Goal: Information Seeking & Learning: Learn about a topic

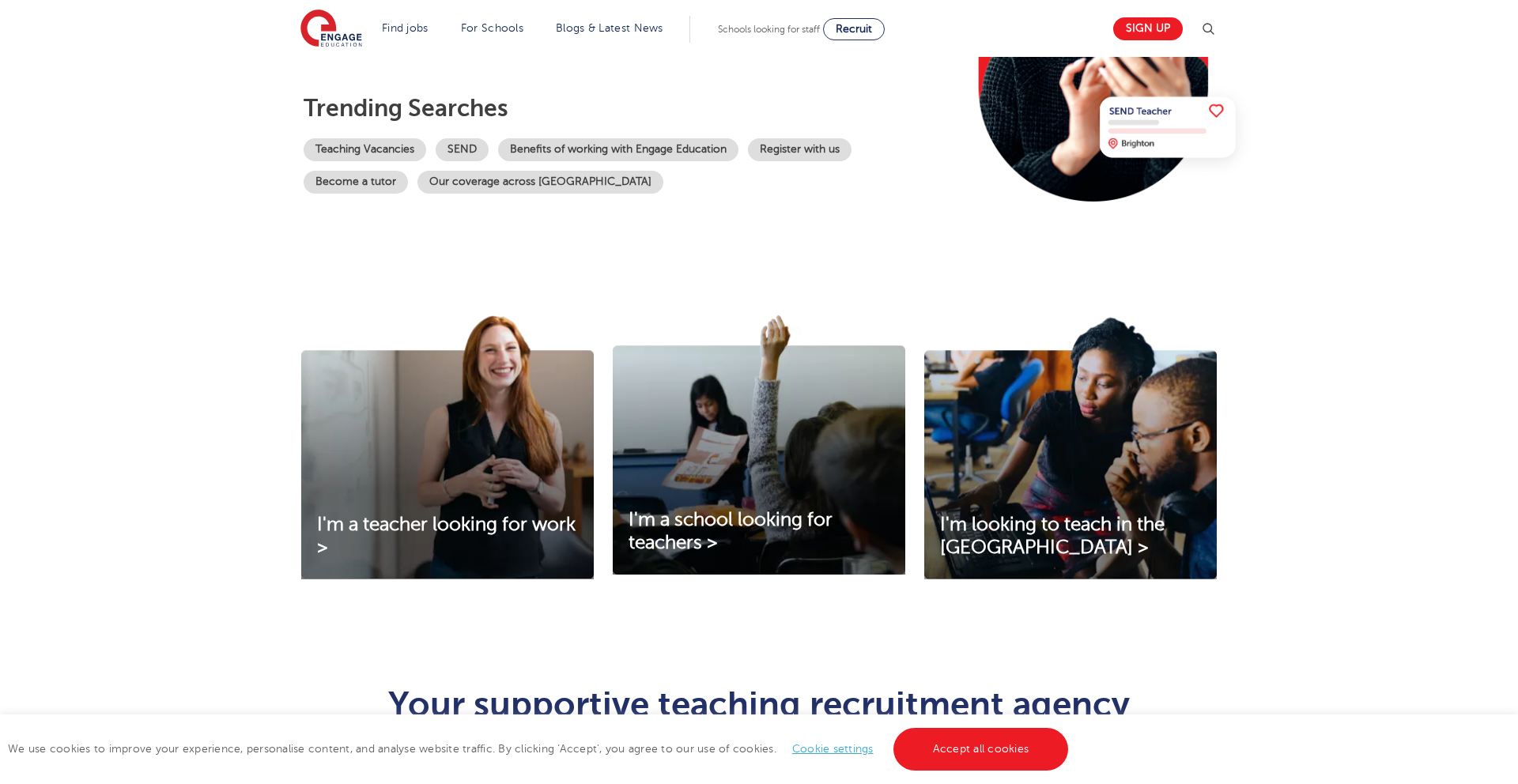
scroll to position [308, 0]
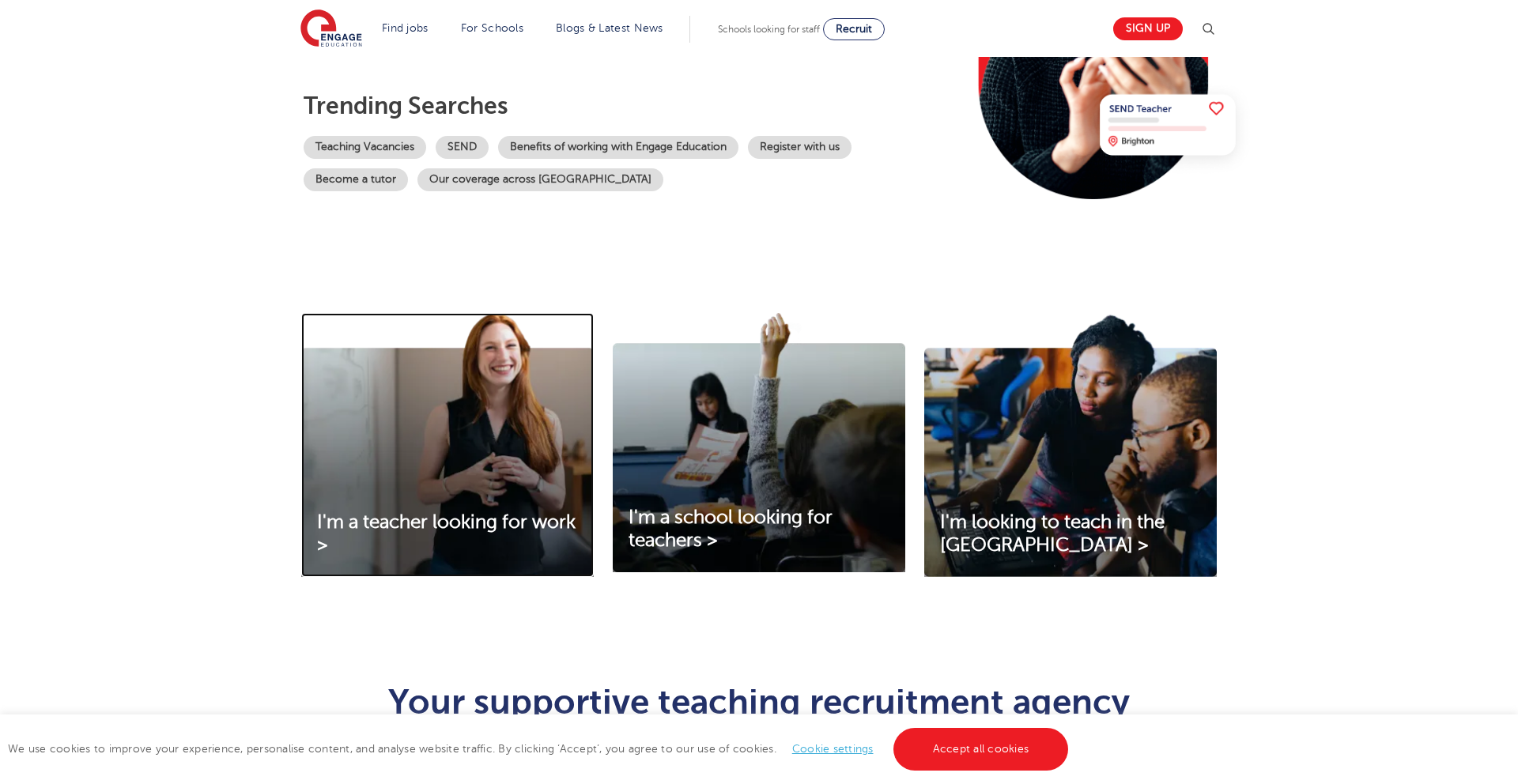
click at [363, 401] on img at bounding box center [447, 445] width 292 height 264
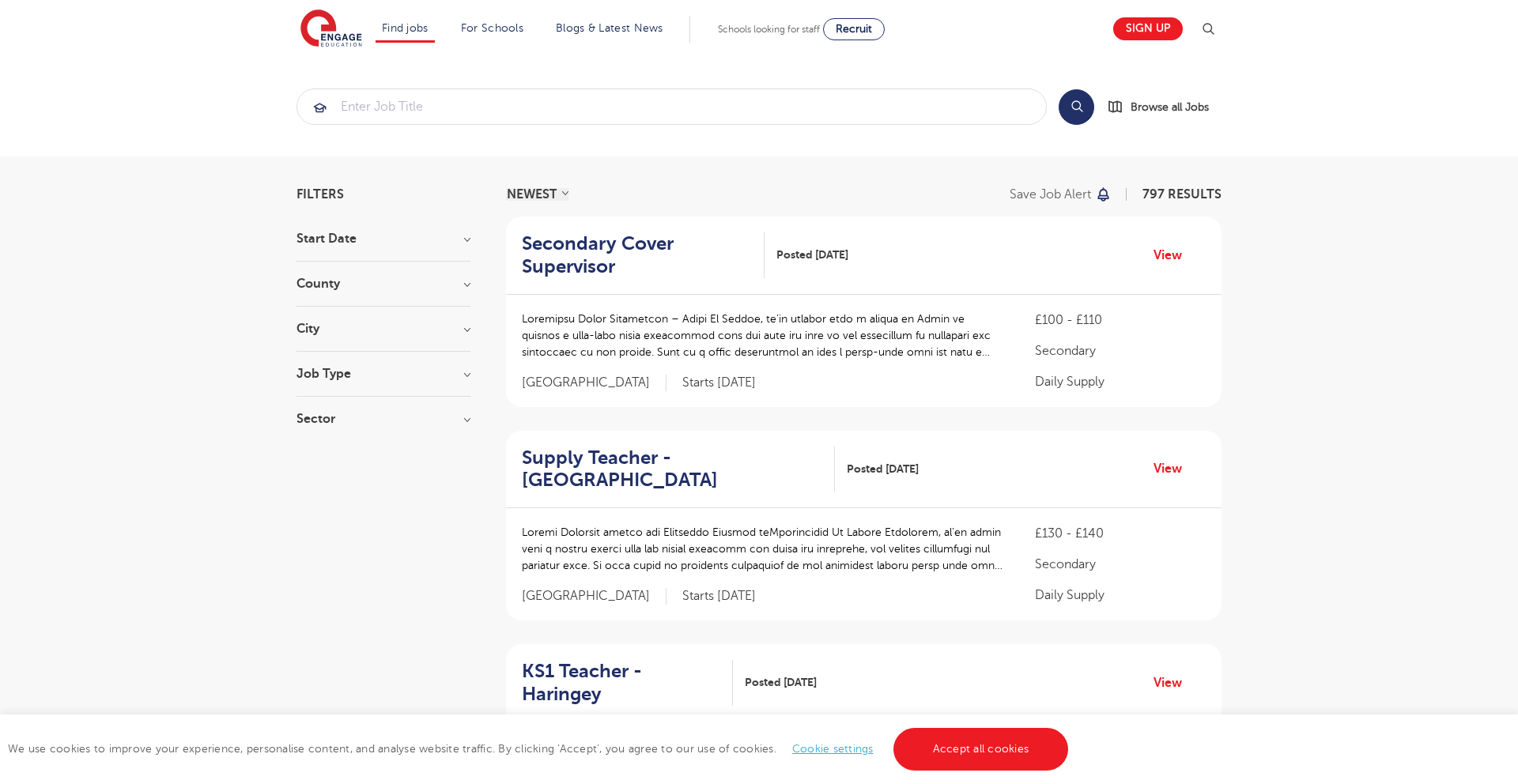
click at [377, 284] on h3 "County" at bounding box center [383, 283] width 174 height 13
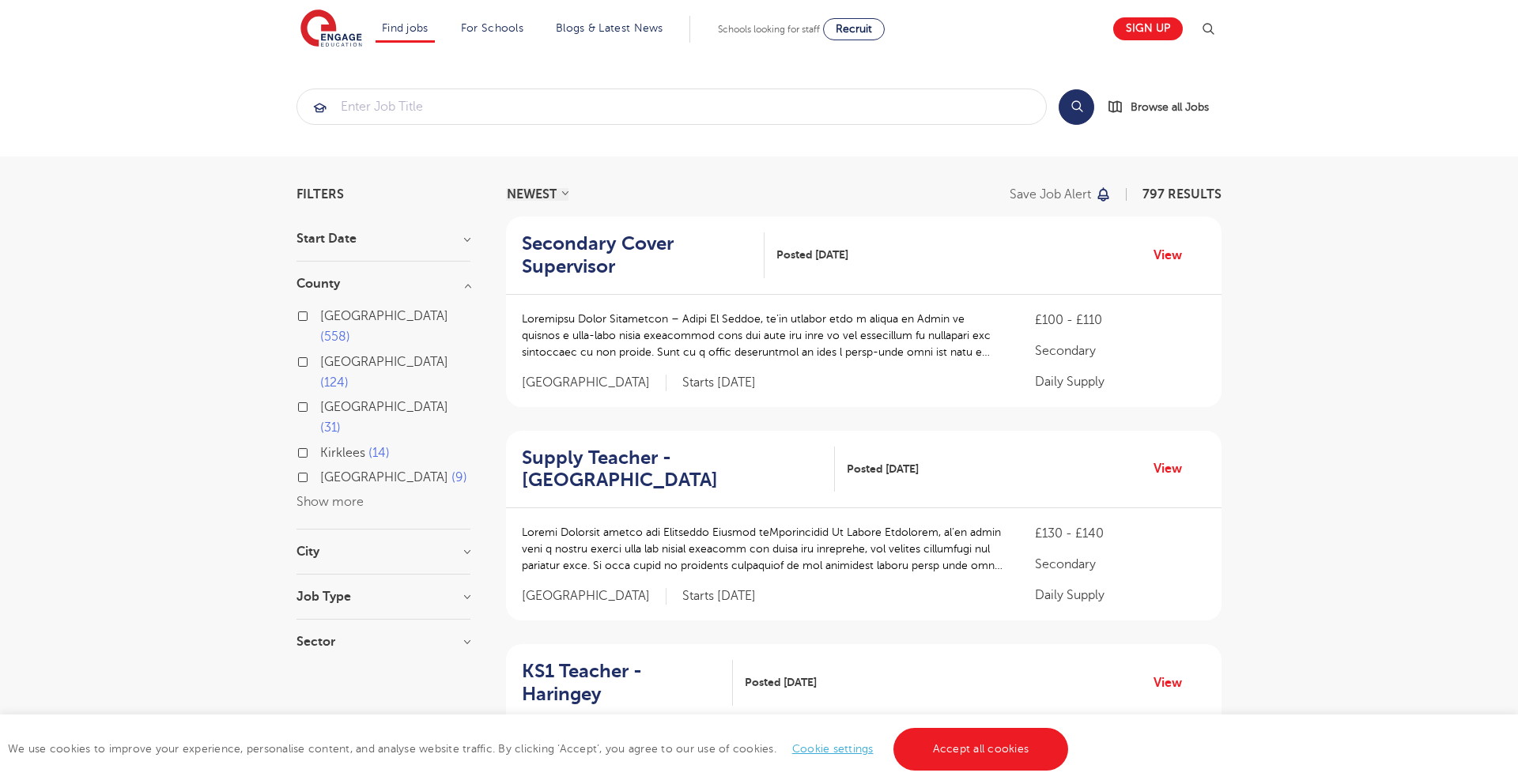
click at [345, 311] on span "London" at bounding box center [383, 316] width 128 height 15
click at [331, 311] on input "London 558" at bounding box center [325, 314] width 11 height 11
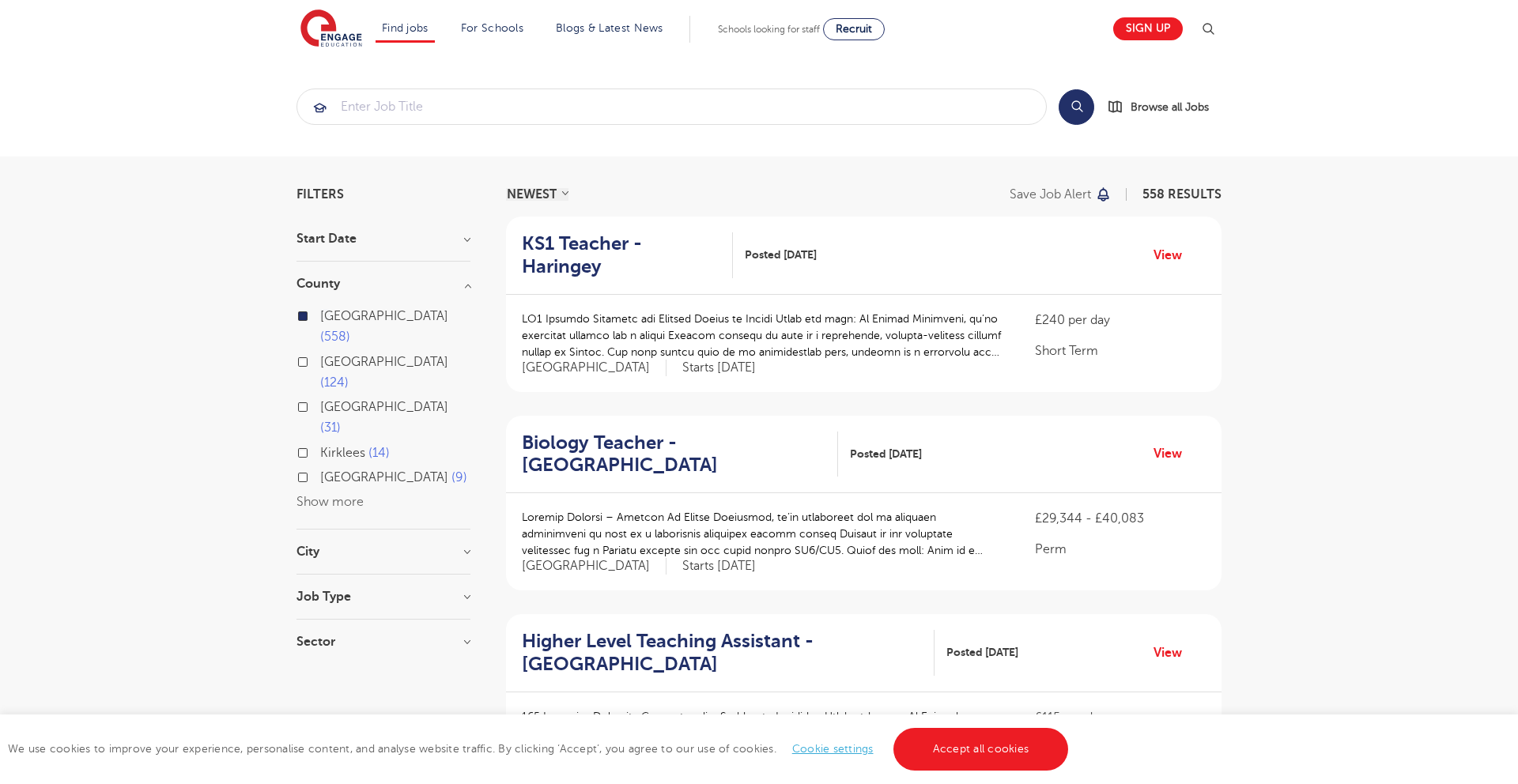
click at [357, 545] on h3 "City" at bounding box center [383, 551] width 174 height 13
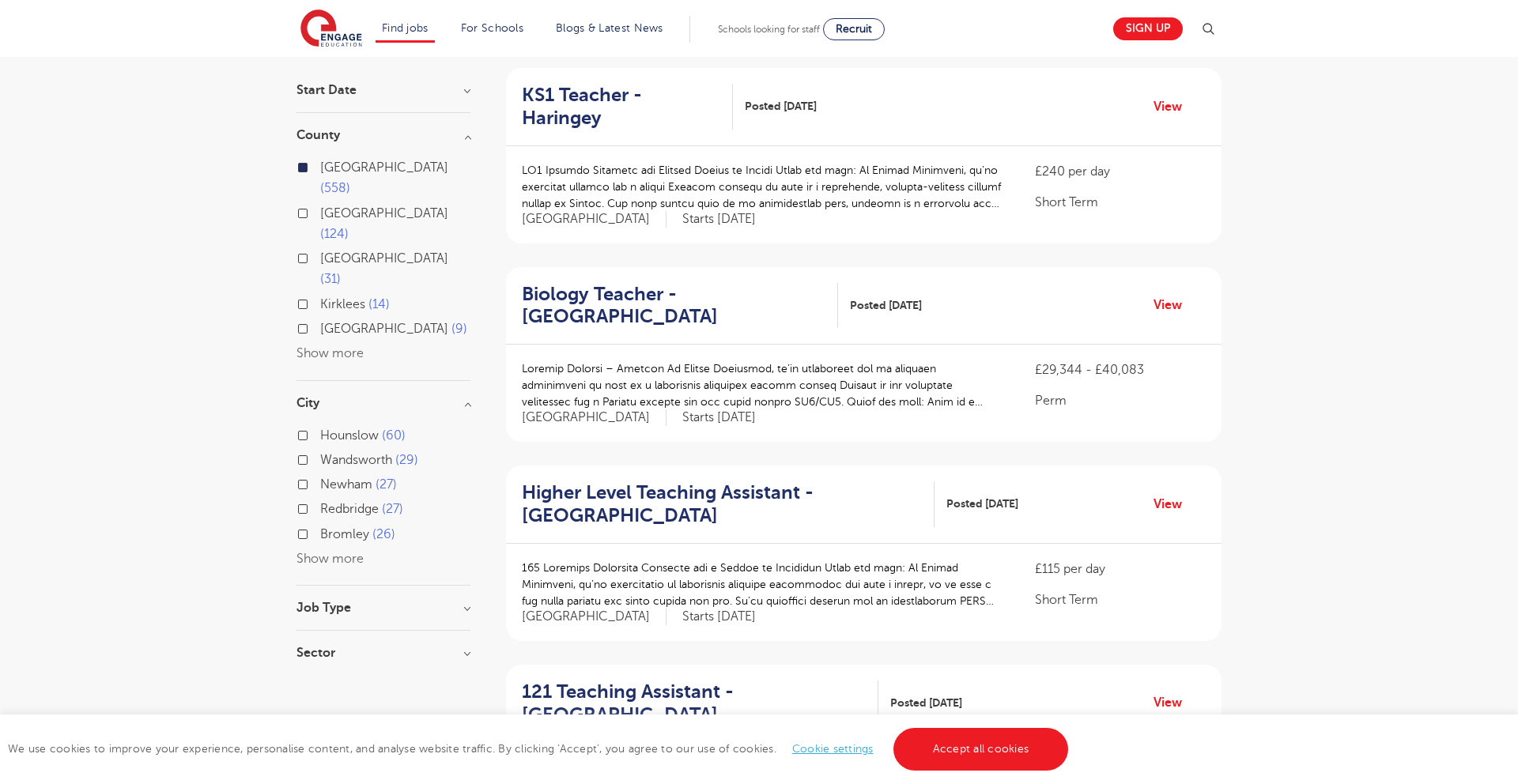
scroll to position [151, 0]
click at [388, 599] on h3 "Job Type" at bounding box center [383, 605] width 174 height 13
click at [350, 661] on div "Sector Long Term 352 Short Term 152 Perm 54 Show more" at bounding box center [383, 675] width 174 height 28
click at [323, 661] on h3 "Sector" at bounding box center [383, 667] width 174 height 13
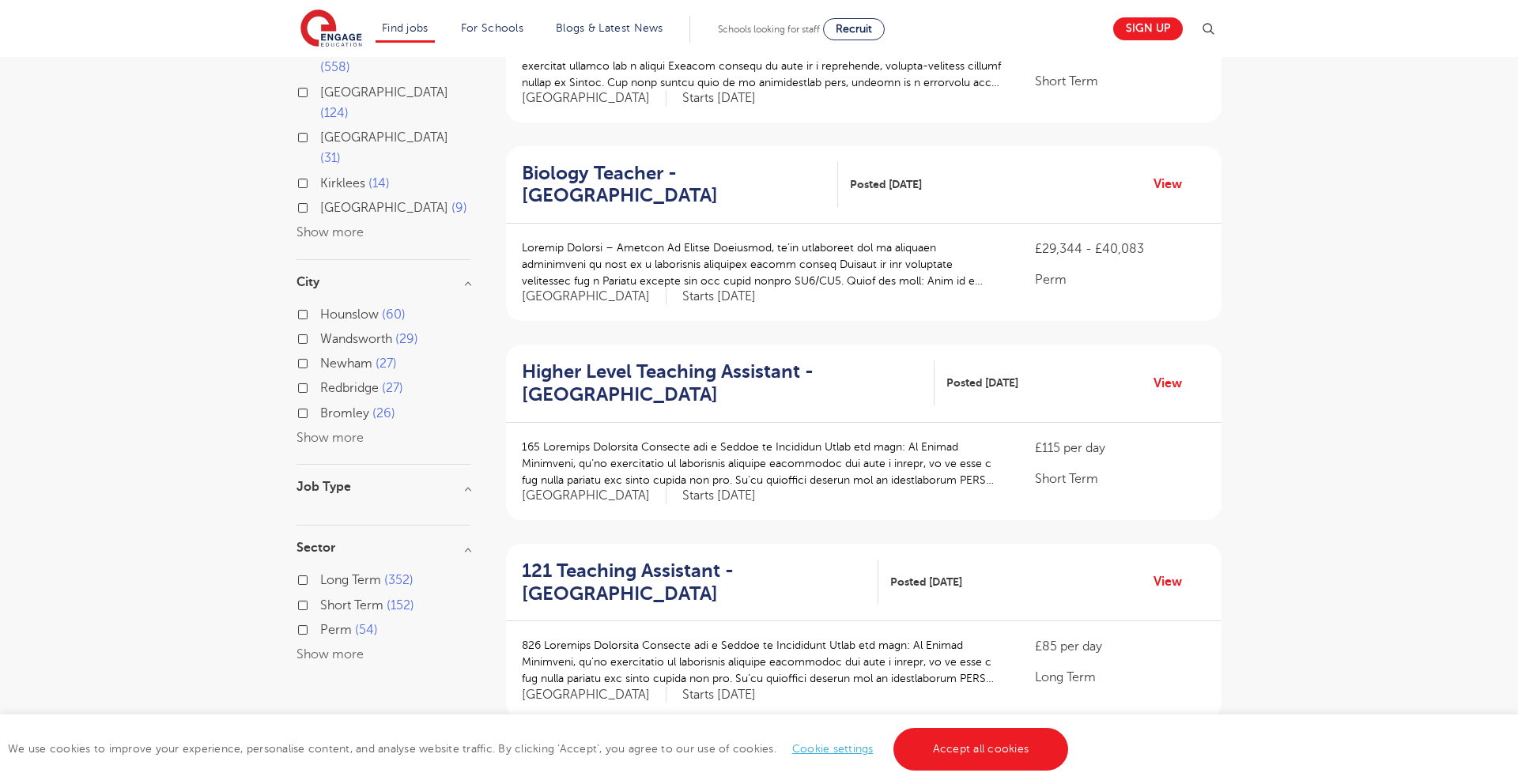
scroll to position [286, 0]
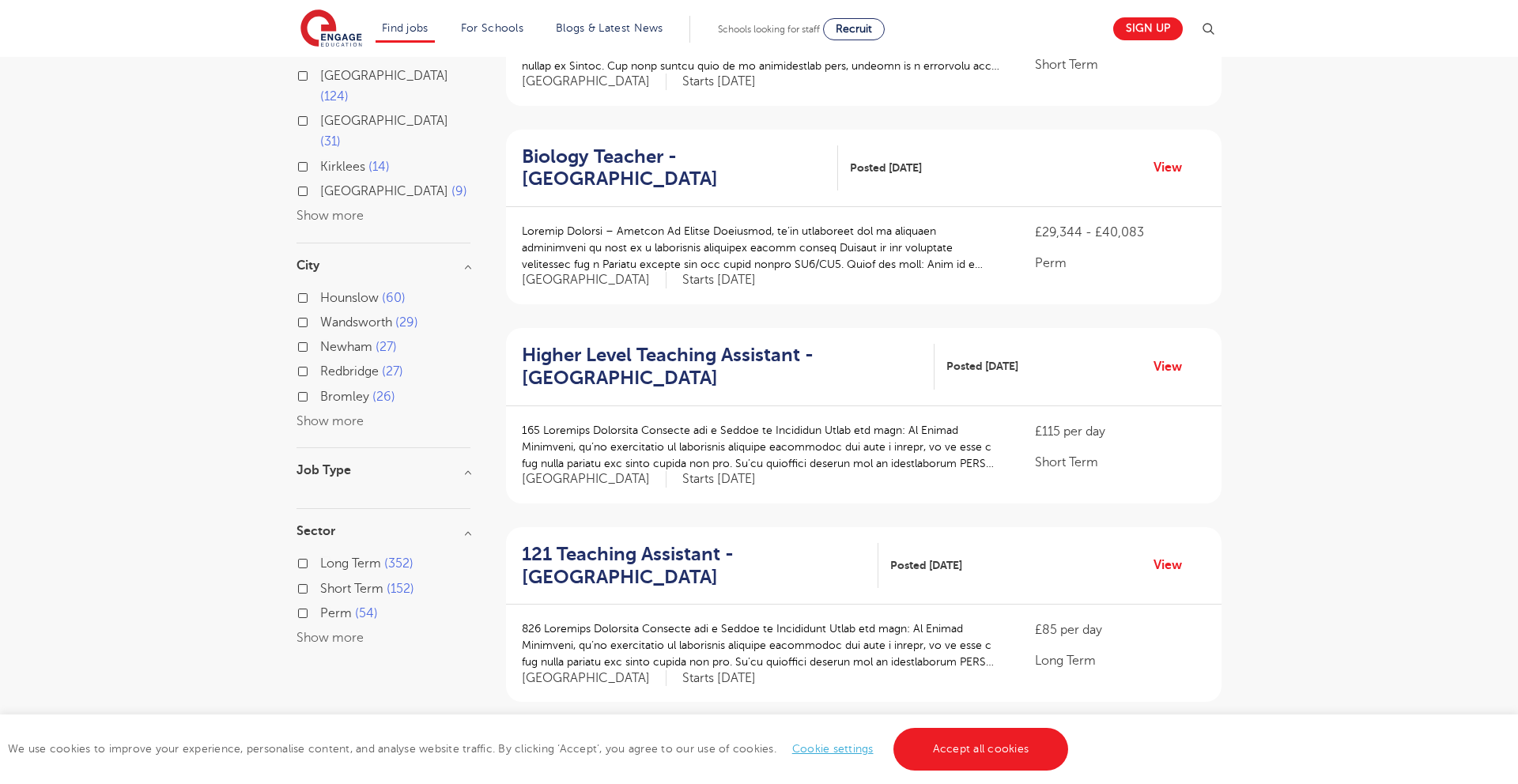
click at [310, 579] on div "Short Term 152" at bounding box center [383, 590] width 174 height 24
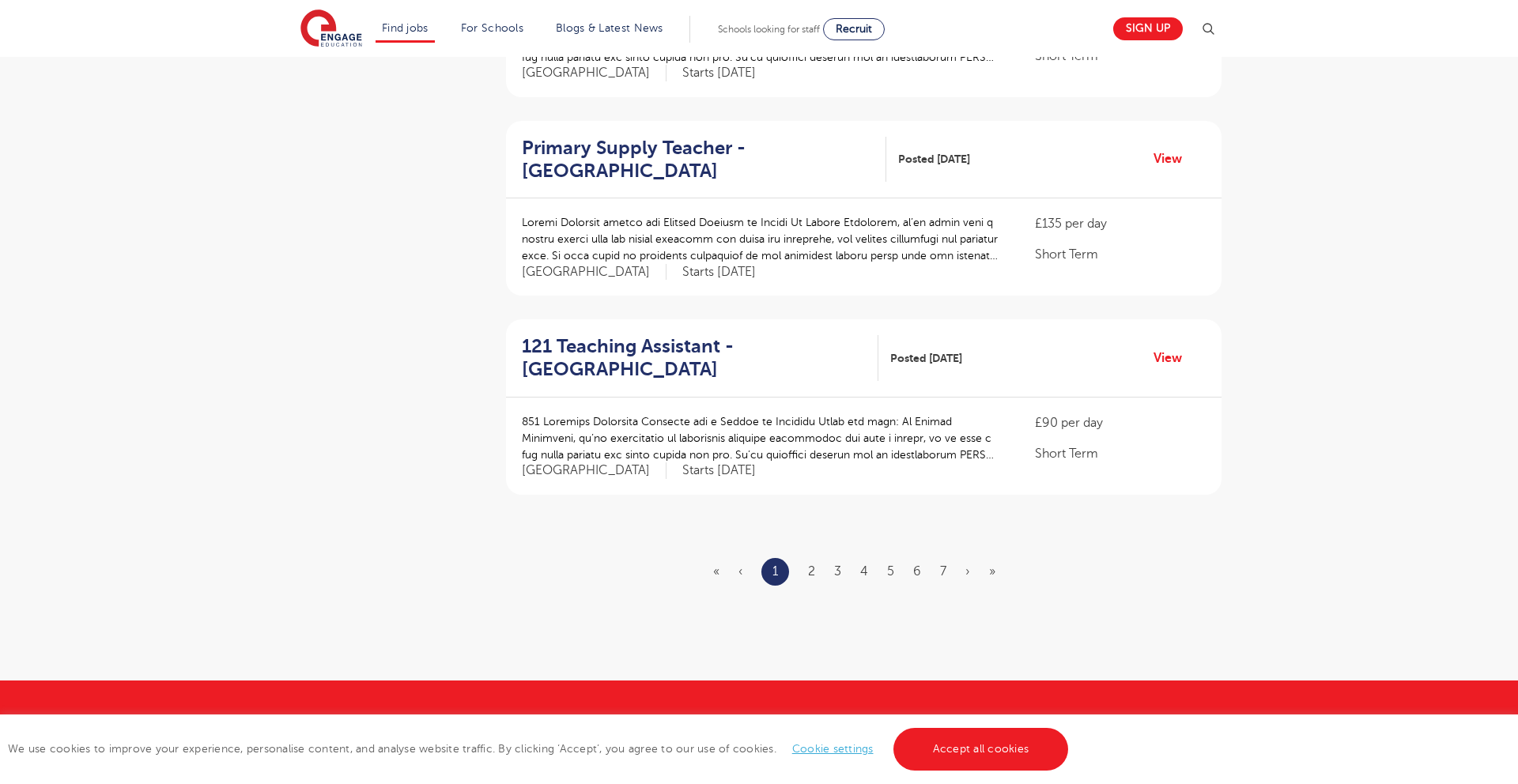
scroll to position [1694, 0]
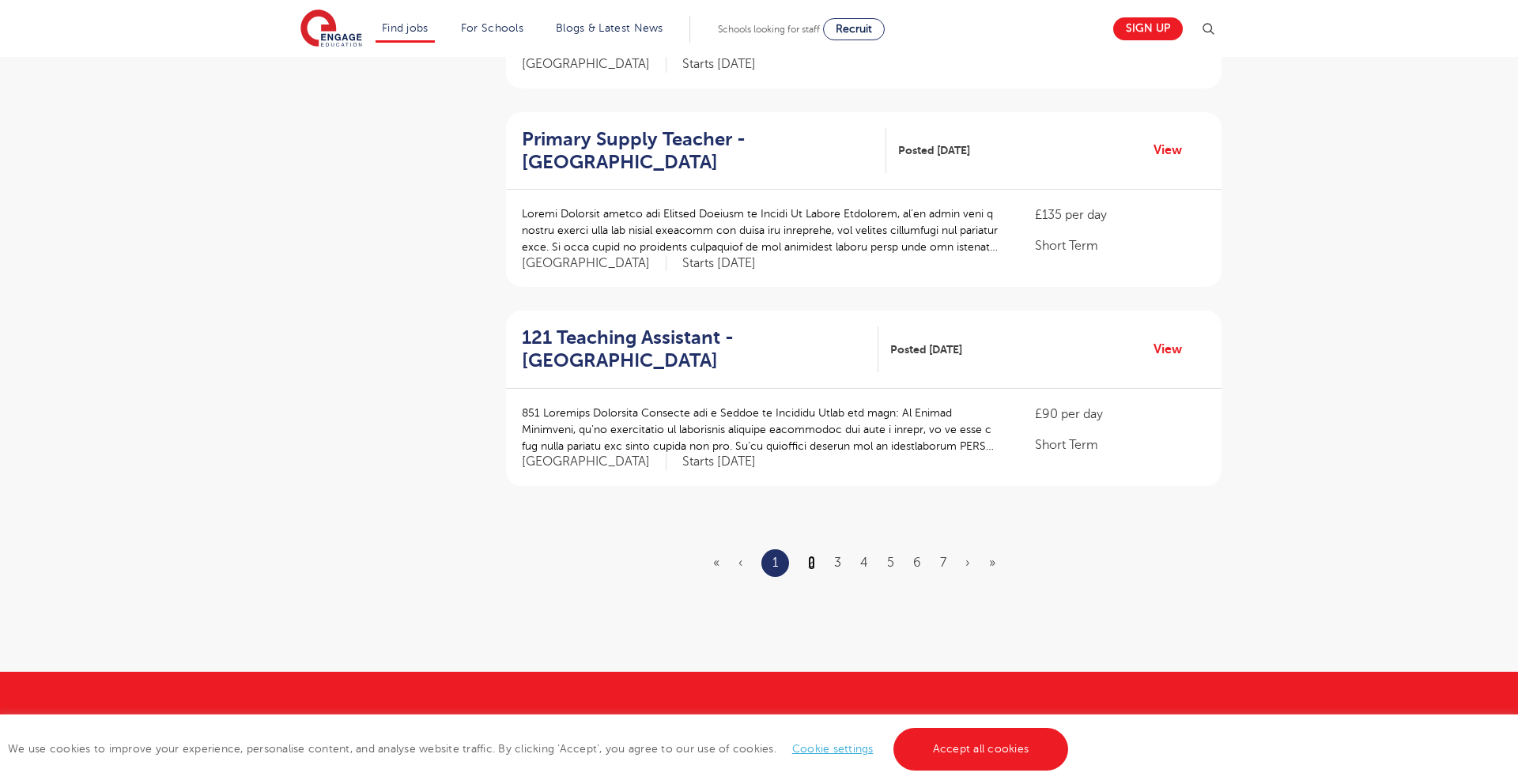
click at [810, 555] on link "2" at bounding box center [811, 562] width 7 height 15
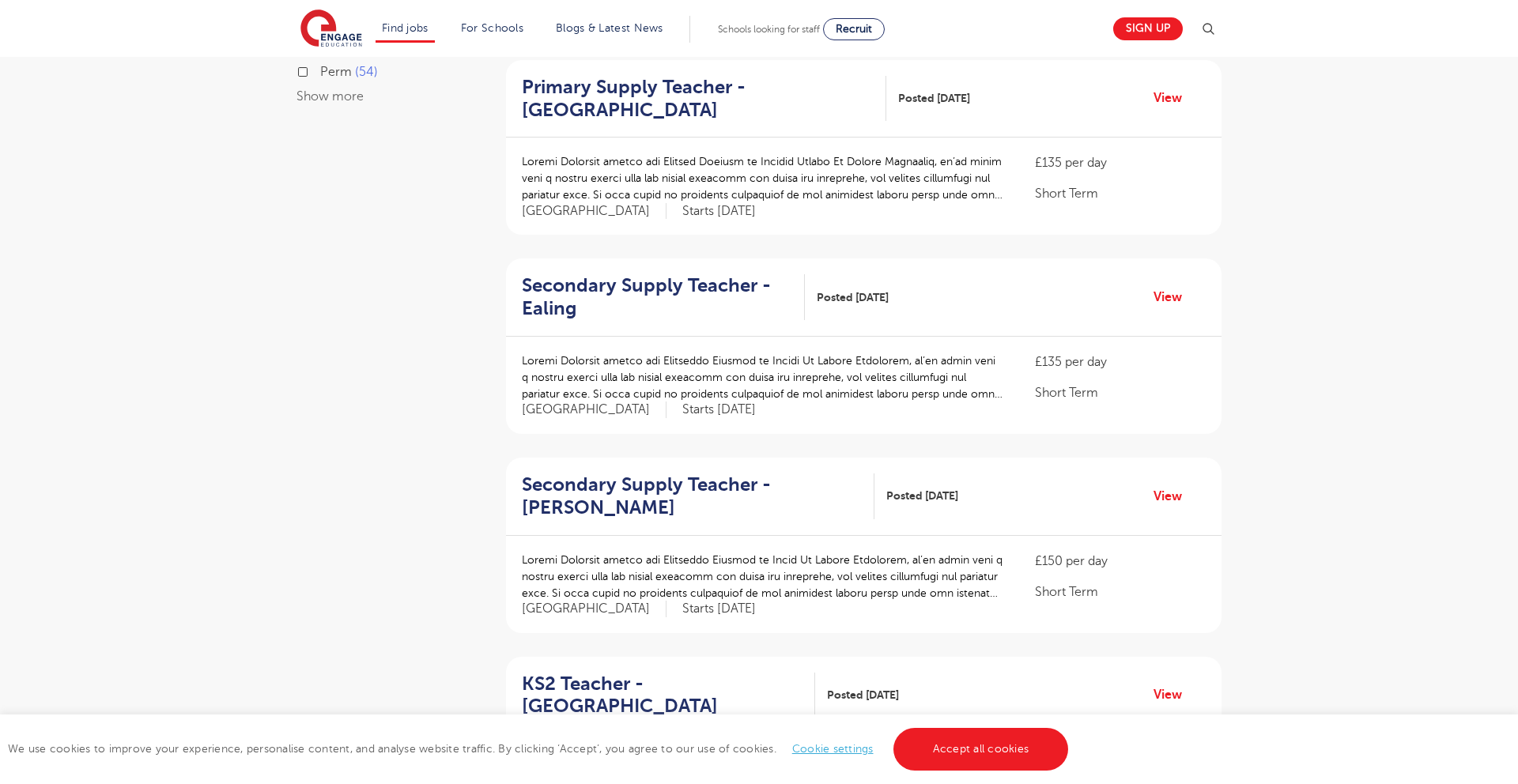
scroll to position [756, 0]
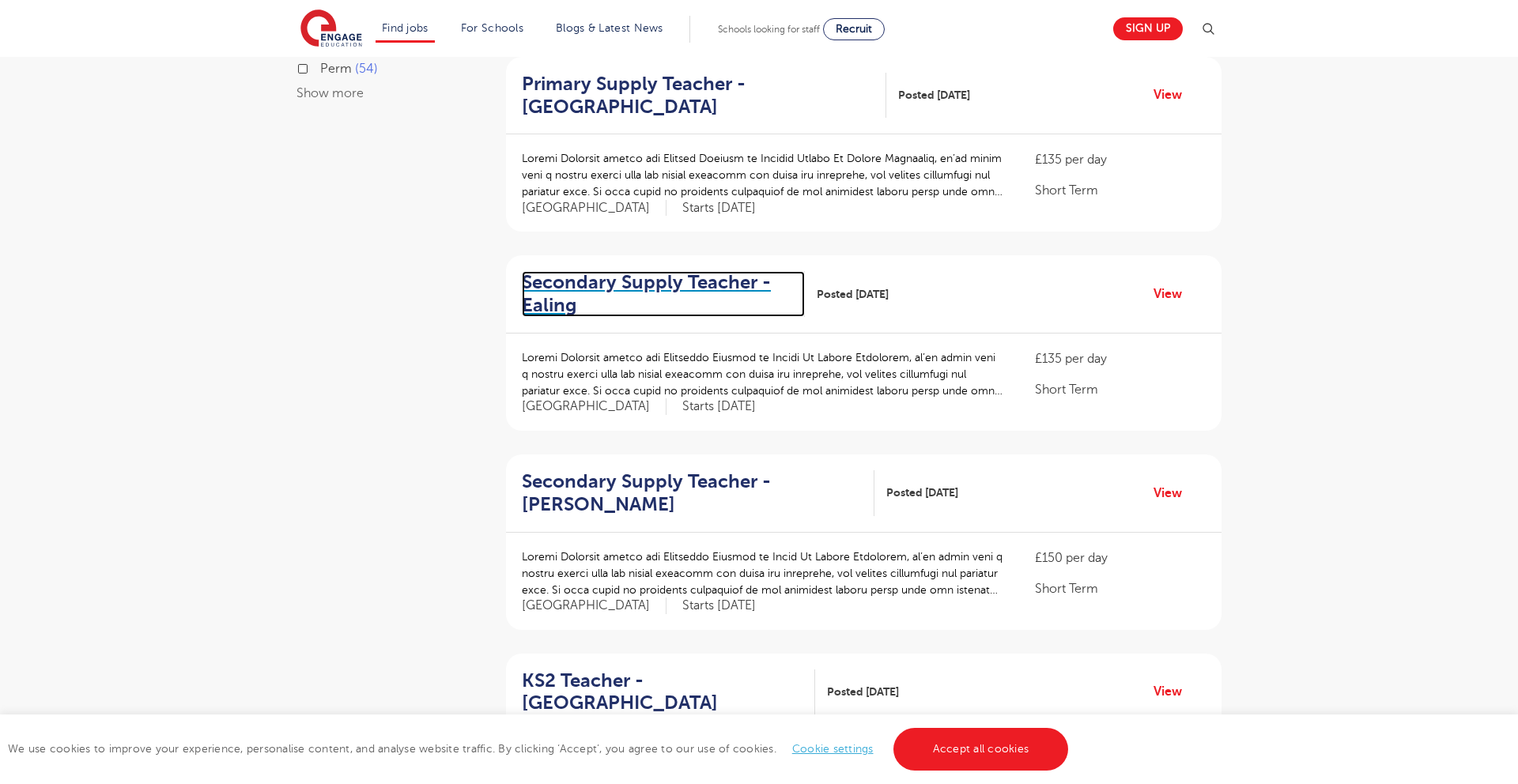
click at [661, 283] on h2 "Secondary Supply Teacher - Ealing" at bounding box center [656, 293] width 270 height 46
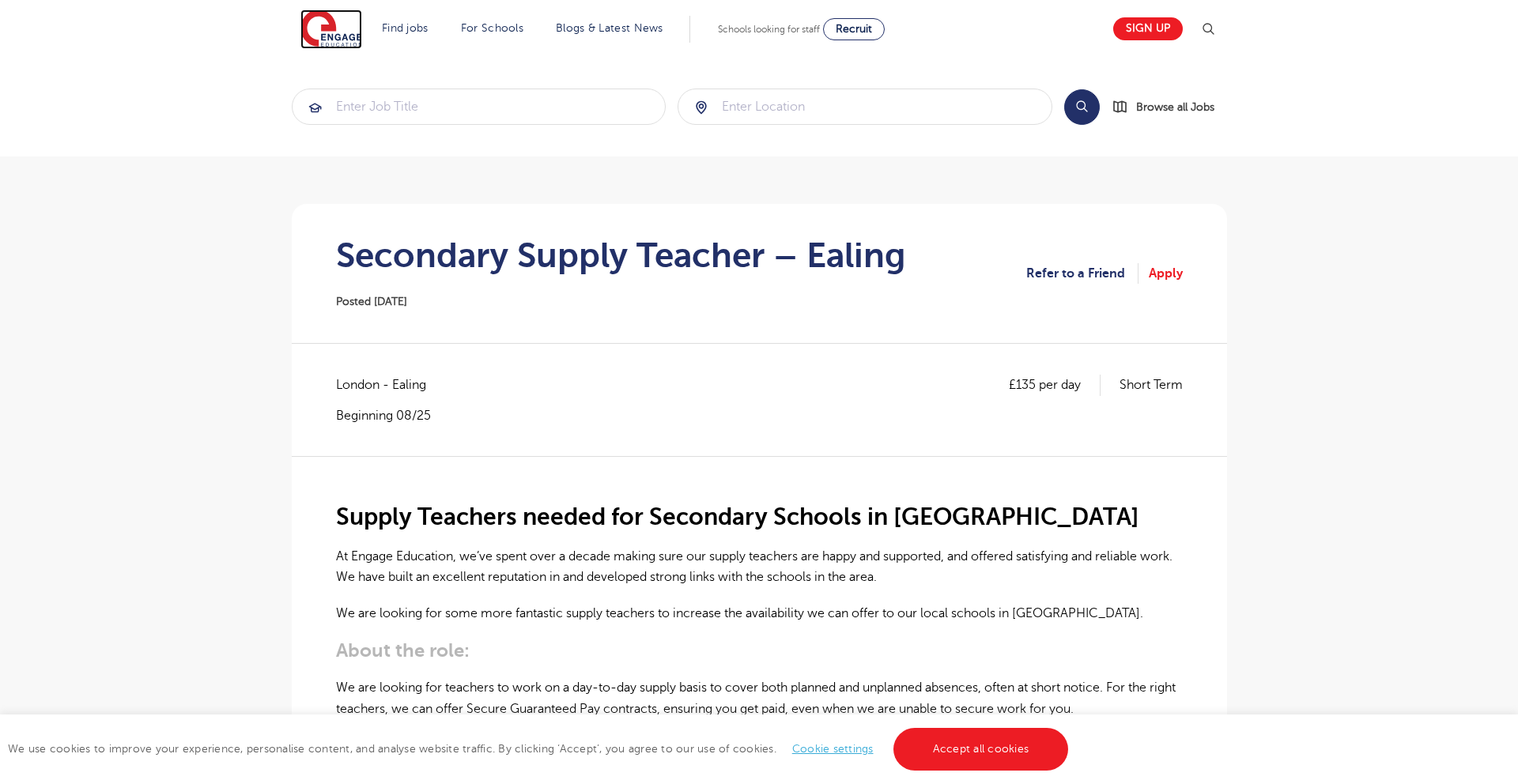
click at [325, 30] on img at bounding box center [331, 29] width 62 height 39
